Goal: Information Seeking & Learning: Find specific fact

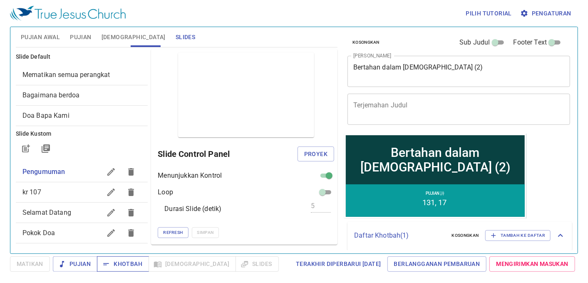
click at [125, 259] on span "Khotbah" at bounding box center [123, 264] width 39 height 10
click at [93, 80] on div "Mematikan semua perangkat" at bounding box center [82, 75] width 132 height 20
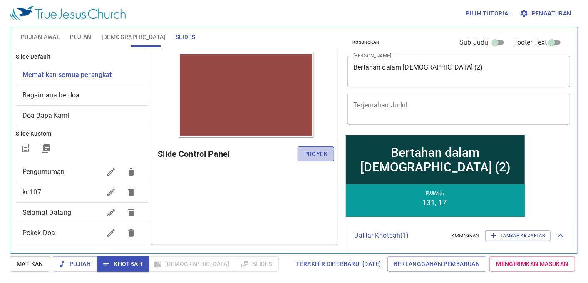
click at [307, 151] on span "Proyek" at bounding box center [315, 154] width 23 height 10
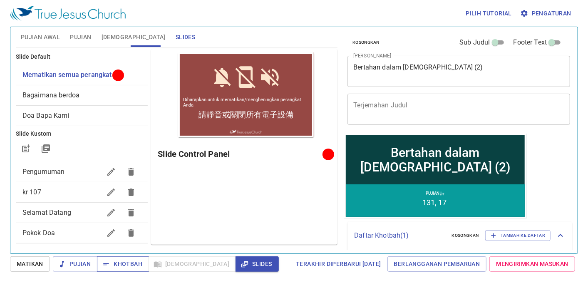
click at [136, 265] on span "Khotbah" at bounding box center [123, 264] width 39 height 10
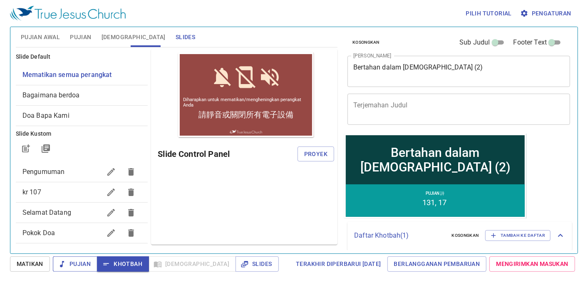
click at [86, 260] on span "Pujian" at bounding box center [74, 264] width 31 height 10
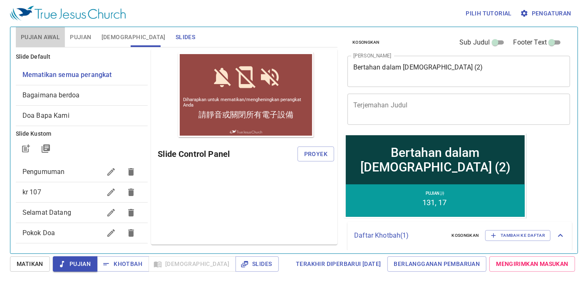
click at [46, 40] on span "Pujian Awal" at bounding box center [40, 37] width 39 height 10
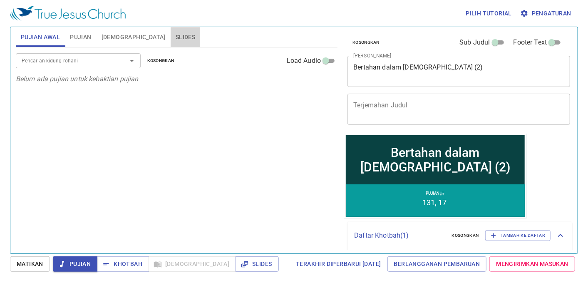
click at [175, 39] on span "Slides" at bounding box center [185, 37] width 20 height 10
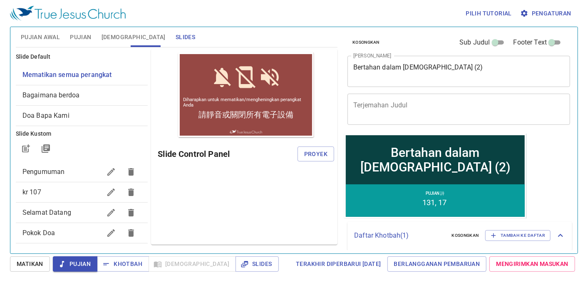
click at [38, 86] on div "Bagaimana berdoa" at bounding box center [82, 95] width 132 height 20
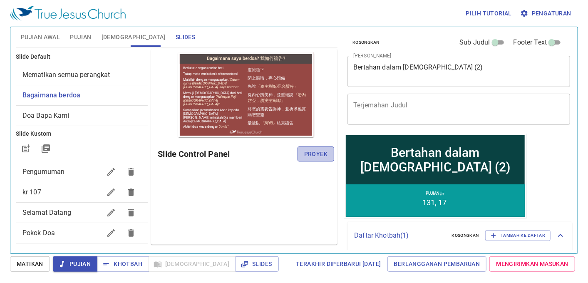
click at [319, 148] on button "Proyek" at bounding box center [315, 153] width 37 height 15
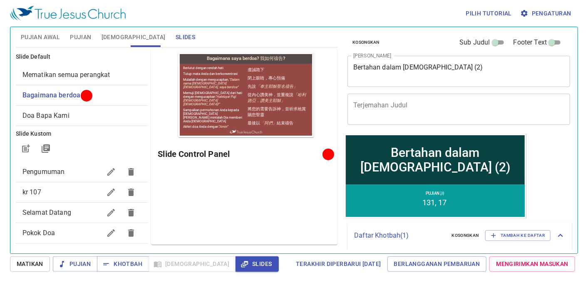
click at [42, 37] on span "Pujian Awal" at bounding box center [40, 37] width 39 height 10
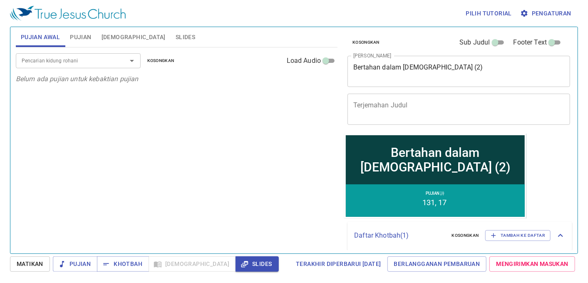
click at [115, 63] on div at bounding box center [126, 61] width 22 height 12
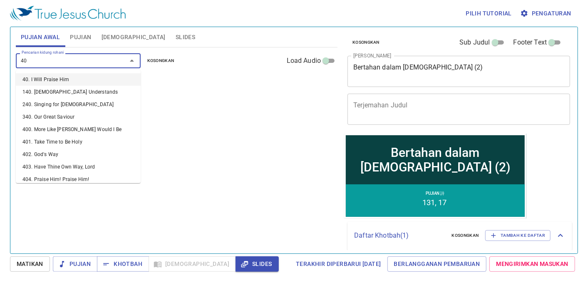
type input "400"
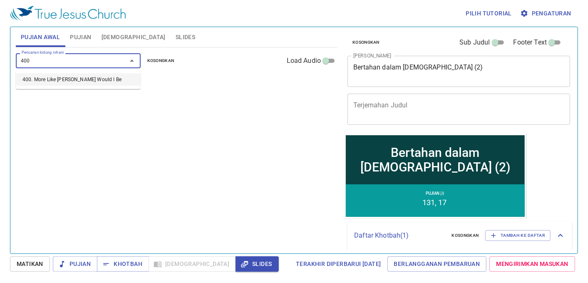
click at [113, 74] on li "400. More Like [PERSON_NAME] Would I Be" at bounding box center [78, 79] width 125 height 12
click at [86, 83] on b "400. More Like [PERSON_NAME] Would I Be" at bounding box center [81, 84] width 121 height 10
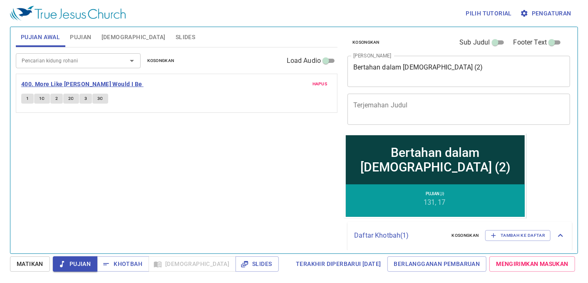
click at [71, 85] on b "400. More Like [PERSON_NAME] Would I Be" at bounding box center [81, 84] width 121 height 10
click at [30, 97] on button "1" at bounding box center [27, 99] width 12 height 10
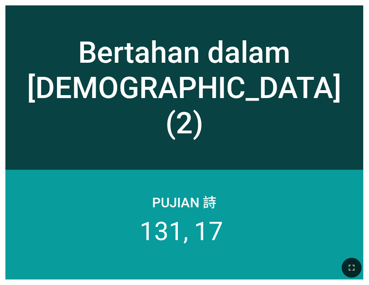
click at [188, 96] on div "Bertahan dalam [DEMOGRAPHIC_DATA] (2)" at bounding box center [184, 88] width 347 height 106
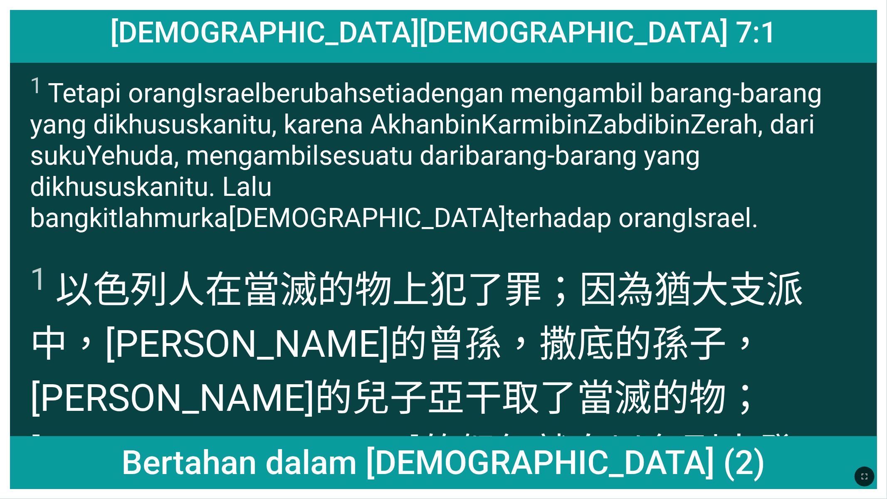
click at [369, 237] on div "1 Tetapi orang Israel berubah setia dengan mengambil barang-barang yang dikhusu…" at bounding box center [443, 156] width 867 height 187
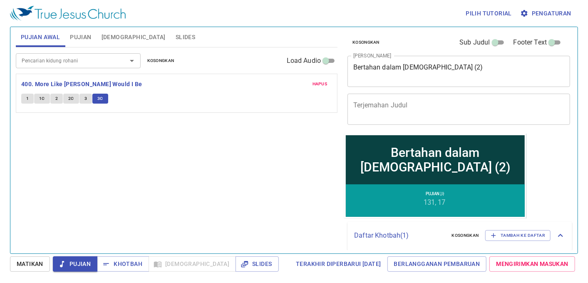
click at [65, 62] on input "Pencarian kidung rohani" at bounding box center [65, 61] width 95 height 10
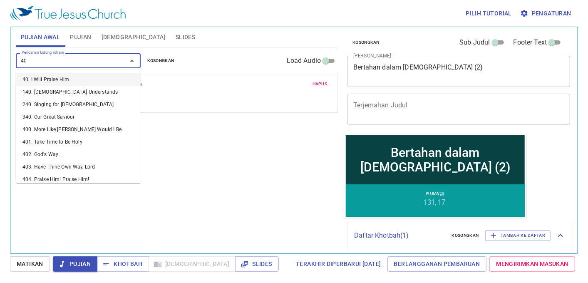
type input "4"
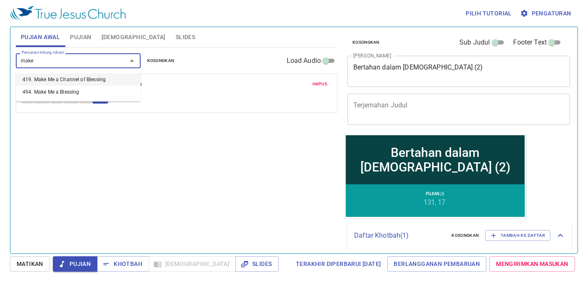
type input "make"
click at [72, 87] on li "494. Make Me a Blessing" at bounding box center [78, 92] width 125 height 12
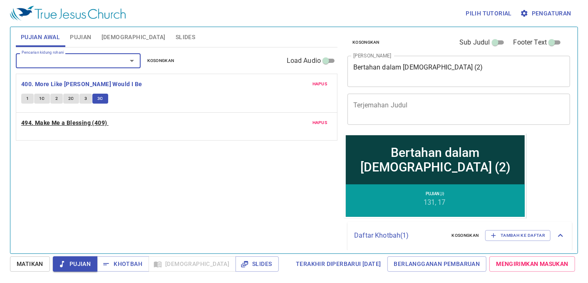
click at [47, 120] on b "494. Make Me a Blessing (409)" at bounding box center [64, 123] width 86 height 10
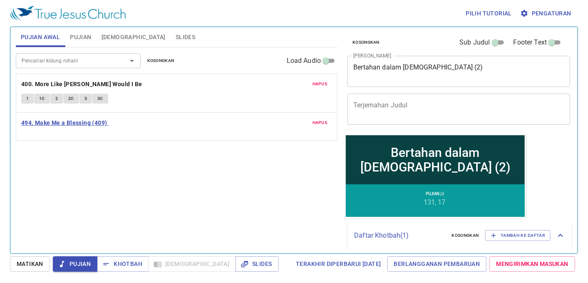
click at [33, 123] on b "494. Make Me a Blessing (409)" at bounding box center [64, 123] width 86 height 10
click at [71, 124] on b "494. Make Me a Blessing (409)" at bounding box center [64, 123] width 86 height 10
click at [80, 121] on b "494. Make Me a Blessing (409)" at bounding box center [64, 123] width 86 height 10
click at [82, 121] on b "494. Make Me a Blessing (409)" at bounding box center [64, 123] width 86 height 10
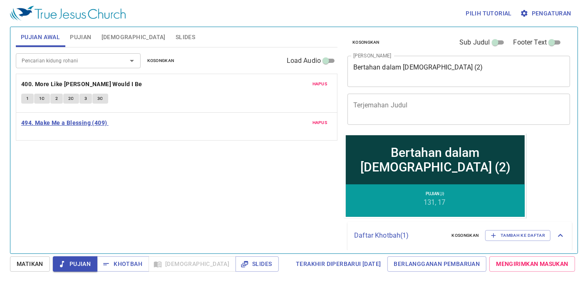
click at [82, 119] on b "494. Make Me a Blessing (409)" at bounding box center [64, 123] width 86 height 10
click at [200, 203] on div "Pencarian kidung rohani Pencarian kidung rohani Kosongkan Load Audio Hapus 400.…" at bounding box center [176, 146] width 321 height 199
click at [49, 84] on b "400. More Like [PERSON_NAME] Would I Be" at bounding box center [81, 84] width 121 height 10
click at [46, 120] on b "494. Make Me a Blessing (409)" at bounding box center [64, 123] width 86 height 10
click at [32, 138] on div "Hapus 494. Make Me a Blessing (409)" at bounding box center [176, 127] width 321 height 28
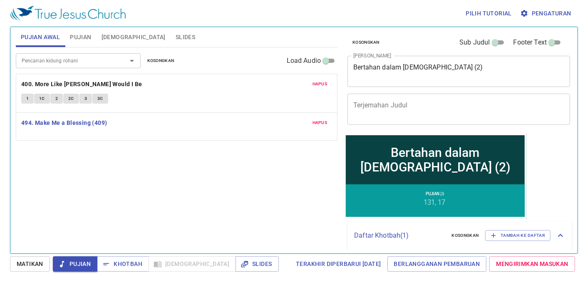
click at [32, 135] on div "Hapus 494. Make Me a Blessing (409)" at bounding box center [176, 127] width 321 height 28
click at [225, 223] on div "Pencarian kidung rohani Pencarian kidung rohani Kosongkan Load Audio Hapus 400.…" at bounding box center [176, 146] width 321 height 199
click at [40, 136] on span "1C" at bounding box center [42, 136] width 6 height 7
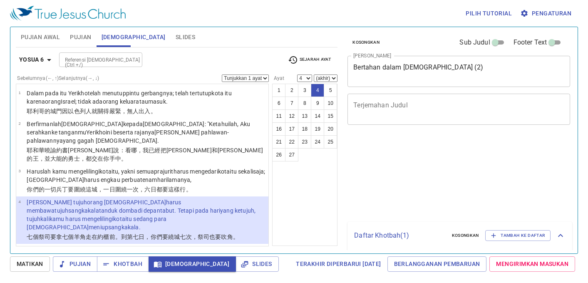
select select "4"
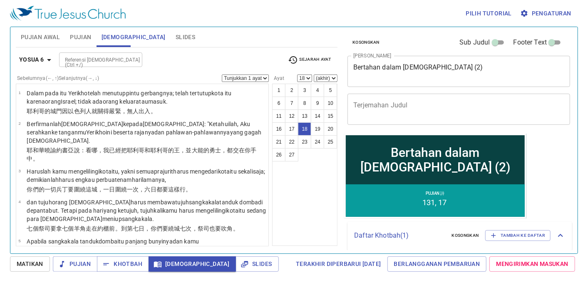
select select "19"
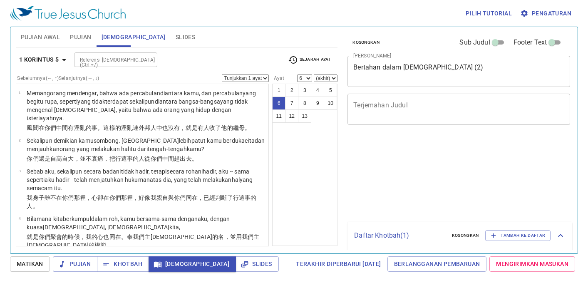
select select "6"
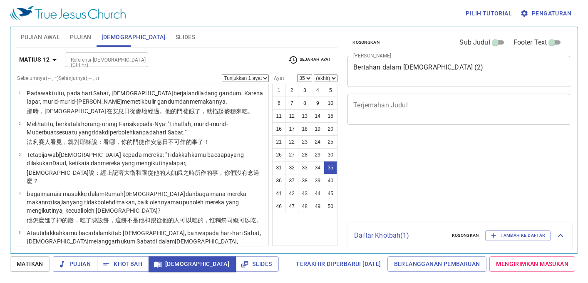
select select "35"
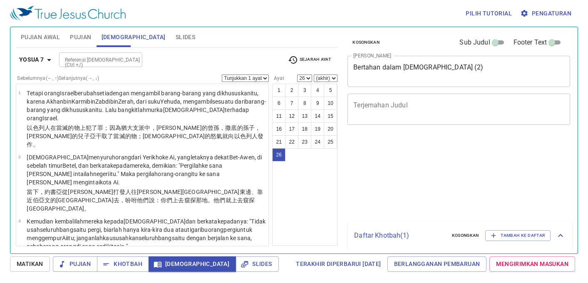
select select "26"
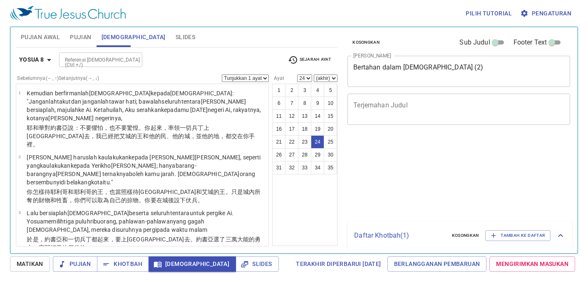
select select "24"
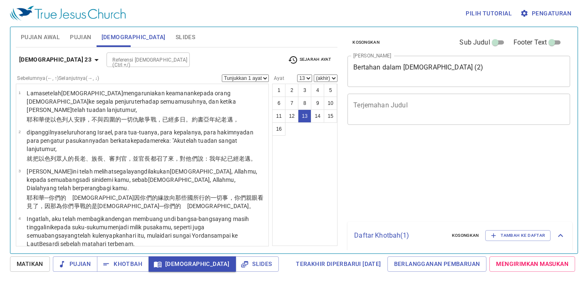
select select "13"
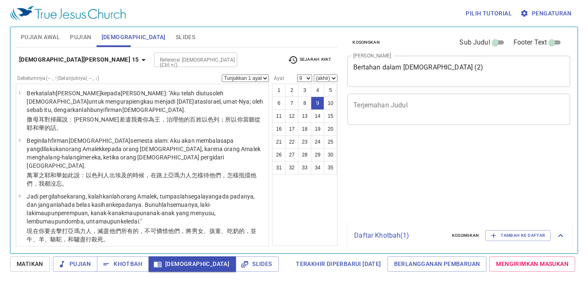
select select "9"
